Goal: Book appointment/travel/reservation

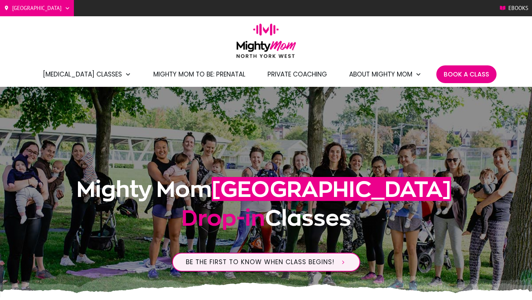
click at [461, 75] on span "Book A Class" at bounding box center [465, 74] width 45 height 13
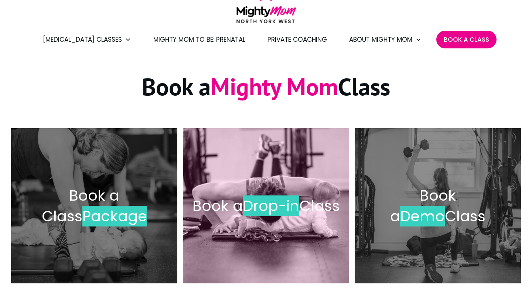
scroll to position [35, 0]
click at [255, 195] on h2 "Book a Drop-in Class" at bounding box center [265, 205] width 151 height 21
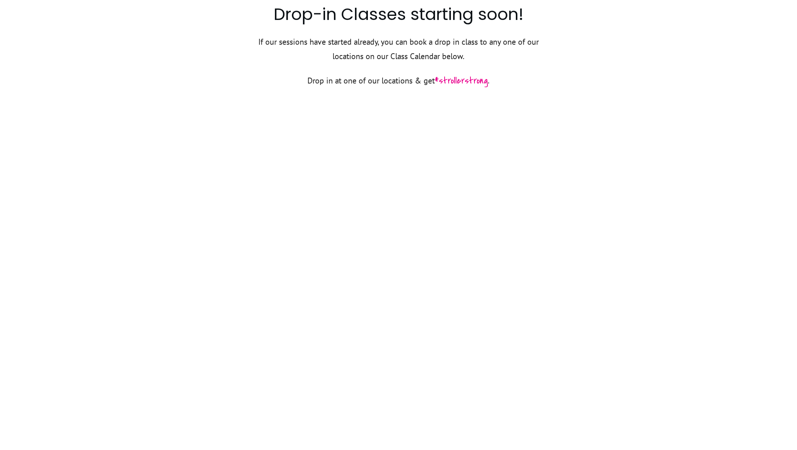
scroll to position [403, 0]
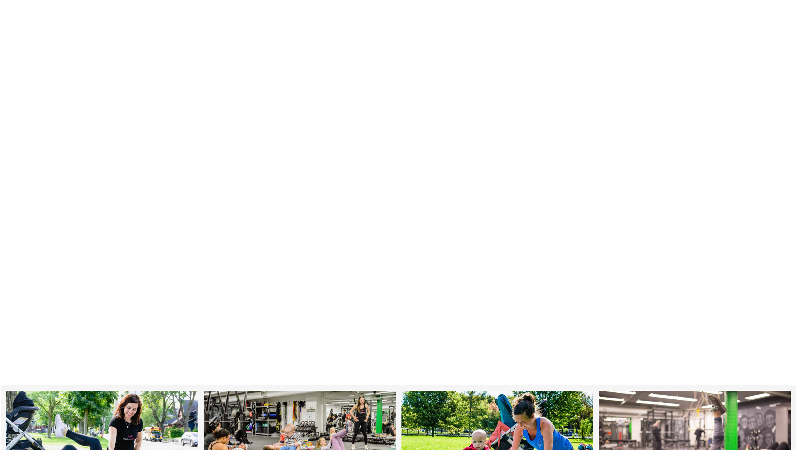
click at [135, 246] on div at bounding box center [398, 135] width 797 height 482
